Goal: Task Accomplishment & Management: Use online tool/utility

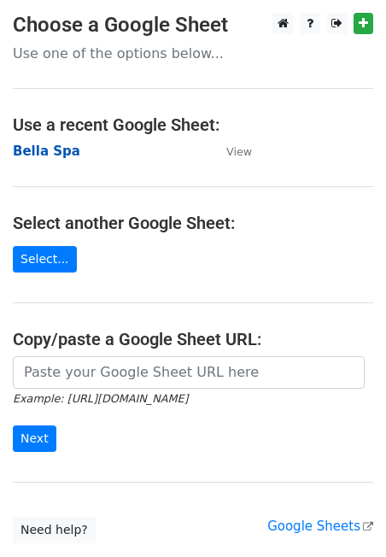
click at [53, 156] on strong "Bella Spa" at bounding box center [47, 151] width 68 height 15
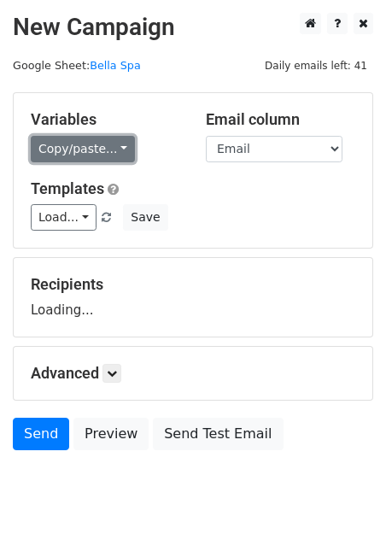
click at [111, 147] on link "Copy/paste..." at bounding box center [83, 149] width 104 height 27
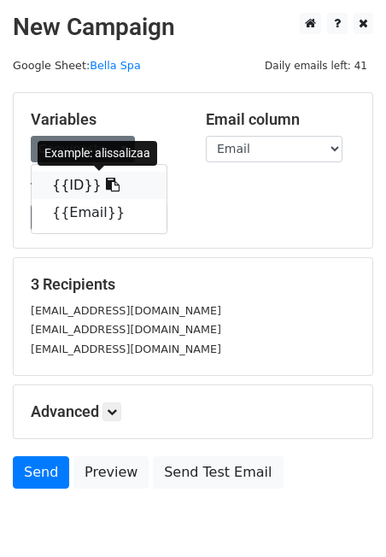
click at [102, 192] on span at bounding box center [111, 185] width 18 height 16
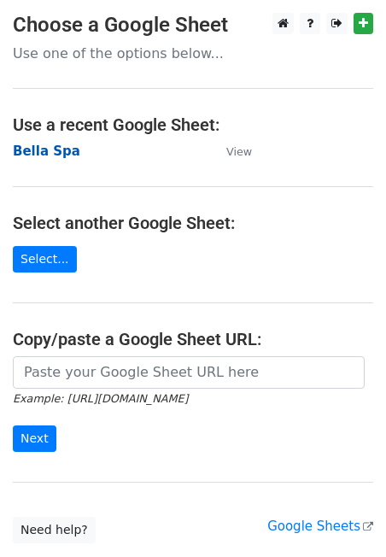
click at [34, 152] on strong "Bella Spa" at bounding box center [47, 151] width 68 height 15
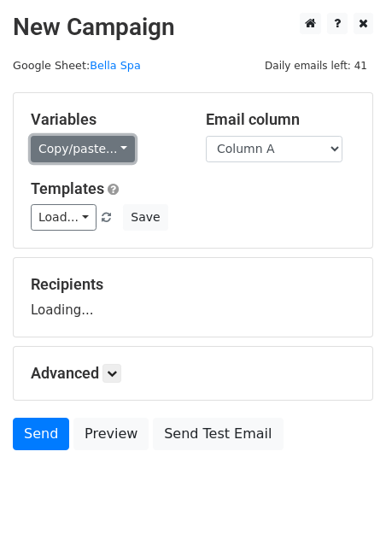
click at [120, 154] on link "Copy/paste..." at bounding box center [83, 149] width 104 height 27
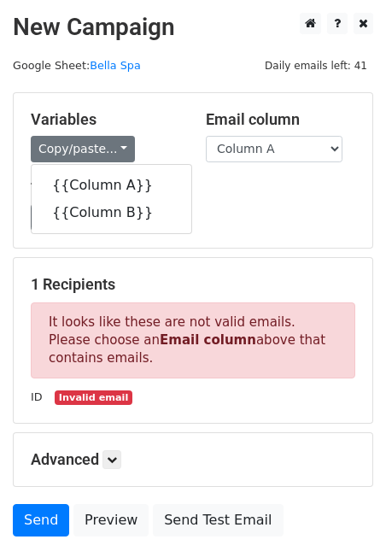
click at [214, 240] on div "Variables Copy/paste... {{Column A}} {{Column B}} Email column Column A Column …" at bounding box center [193, 170] width 359 height 155
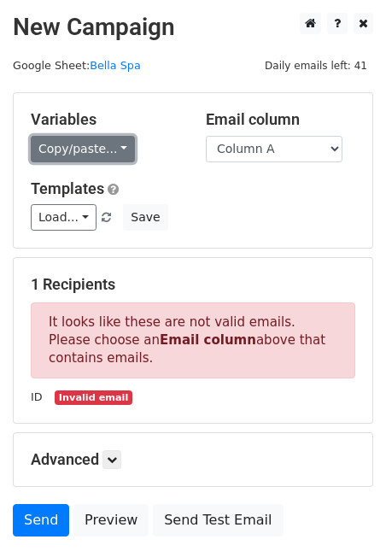
click at [117, 152] on link "Copy/paste..." at bounding box center [83, 149] width 104 height 27
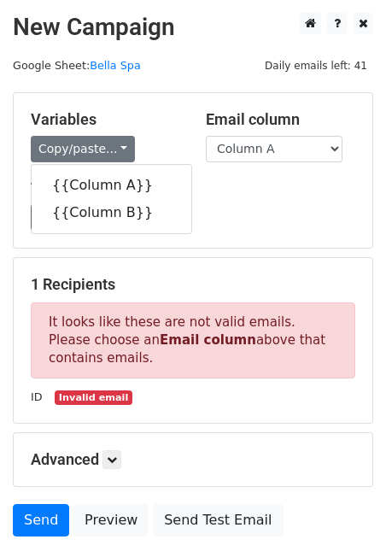
click at [214, 227] on div "Load... No templates saved Save" at bounding box center [193, 217] width 351 height 27
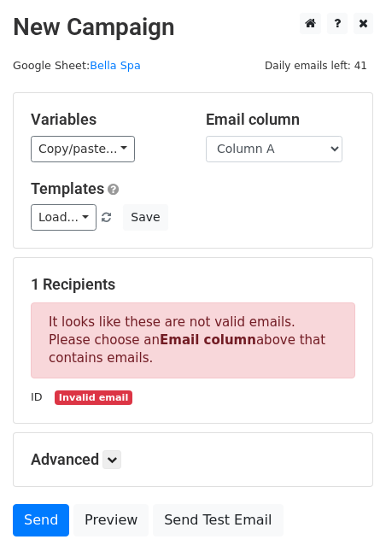
click at [86, 402] on small "Invalid email" at bounding box center [93, 398] width 77 height 15
click at [106, 69] on link "Bella Spa" at bounding box center [115, 65] width 51 height 13
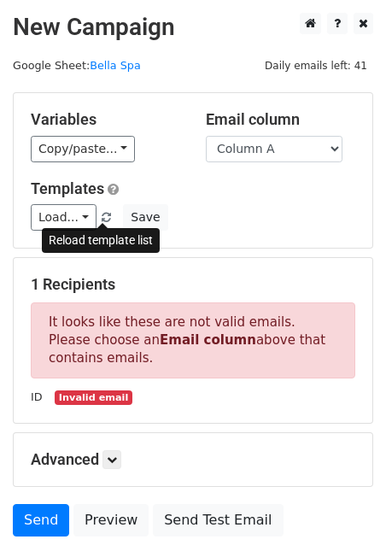
click at [102, 215] on span at bounding box center [106, 218] width 9 height 11
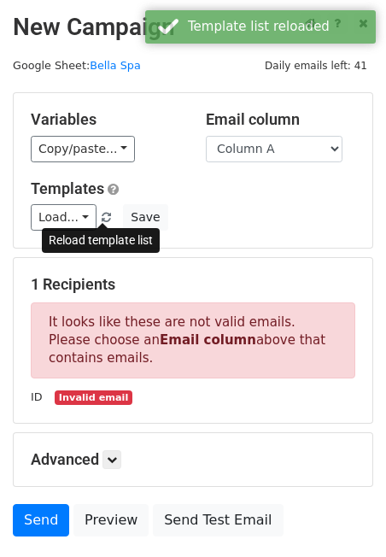
click at [102, 215] on span at bounding box center [106, 218] width 9 height 11
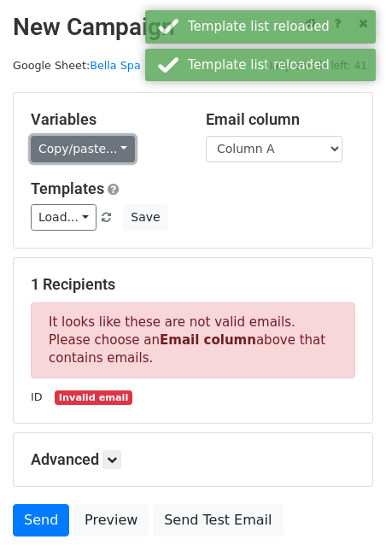
click at [113, 136] on link "Copy/paste..." at bounding box center [83, 149] width 104 height 27
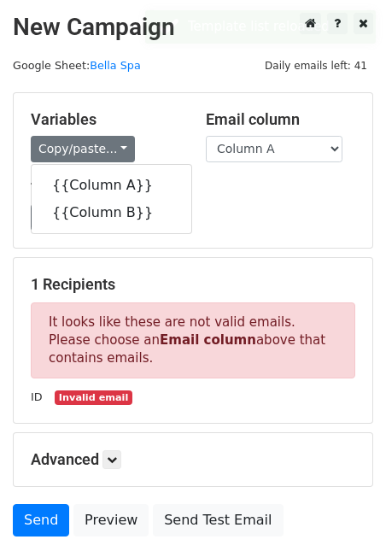
click at [258, 194] on h5 "Templates" at bounding box center [193, 189] width 325 height 19
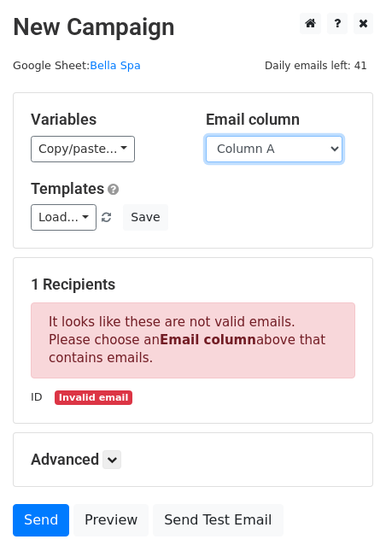
click at [304, 147] on select "Column A Column B" at bounding box center [274, 149] width 137 height 27
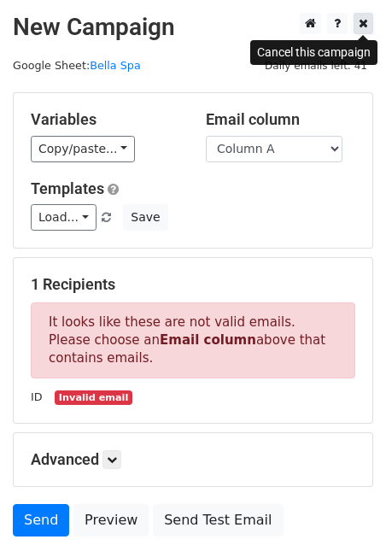
click at [361, 26] on icon at bounding box center [363, 23] width 9 height 12
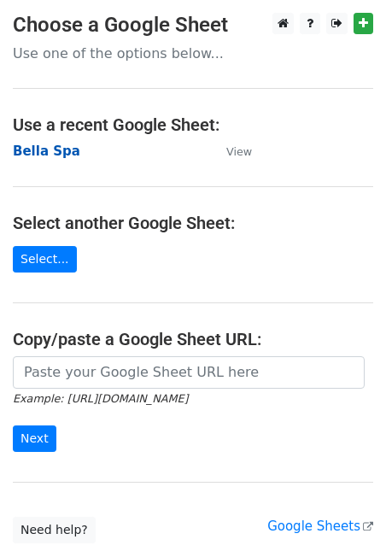
click at [44, 153] on strong "Bella Spa" at bounding box center [47, 151] width 68 height 15
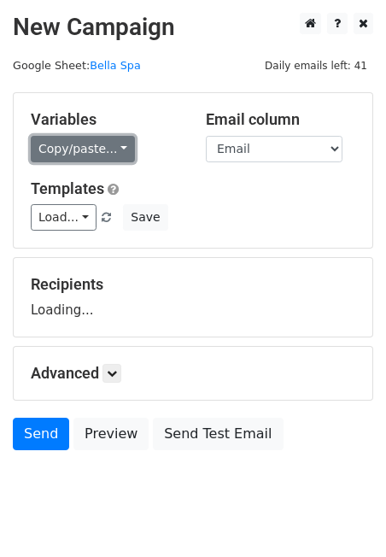
click at [121, 145] on link "Copy/paste..." at bounding box center [83, 149] width 104 height 27
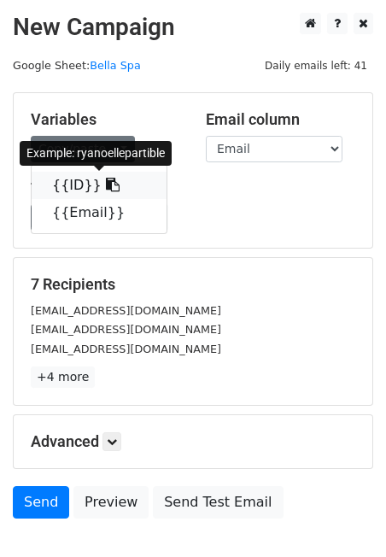
click at [106, 185] on icon at bounding box center [113, 185] width 14 height 14
